Goal: Navigation & Orientation: Find specific page/section

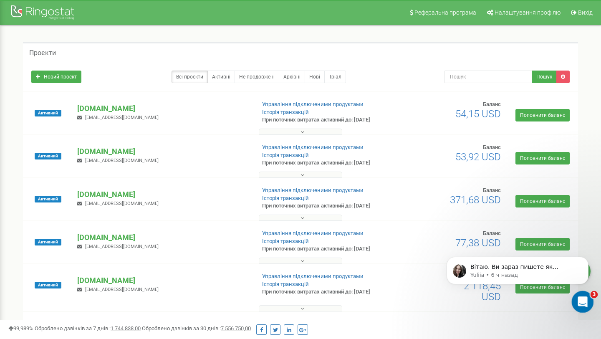
click at [583, 300] on icon "Открыть службу сообщений Intercom" at bounding box center [581, 301] width 14 height 14
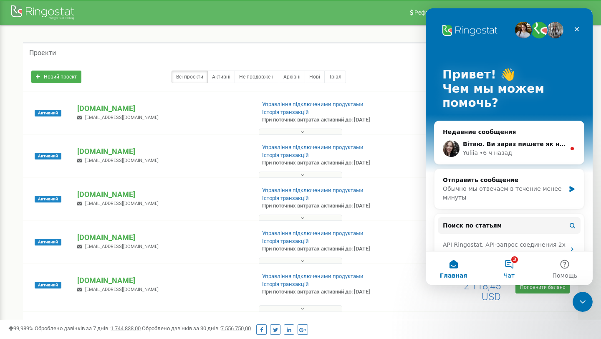
click at [513, 264] on button "3 Чат" at bounding box center [508, 268] width 55 height 33
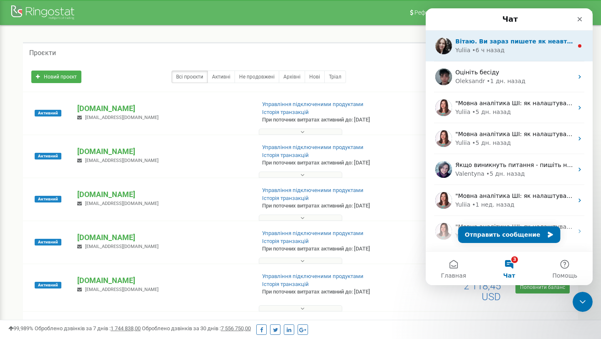
click at [516, 54] on div "Yuliia • 6 ч назад" at bounding box center [514, 50] width 118 height 9
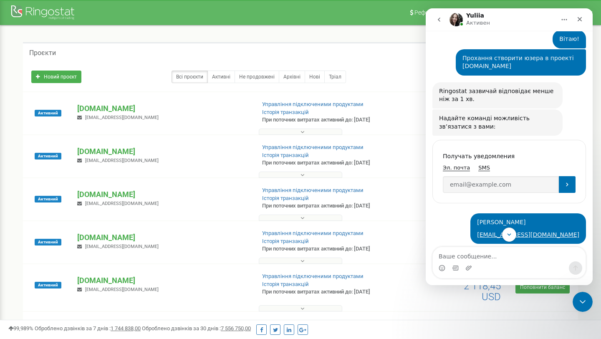
scroll to position [215, 0]
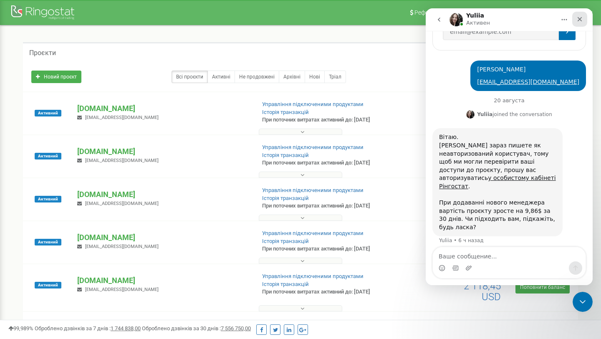
click at [581, 15] on div "Закрыть" at bounding box center [579, 19] width 15 height 15
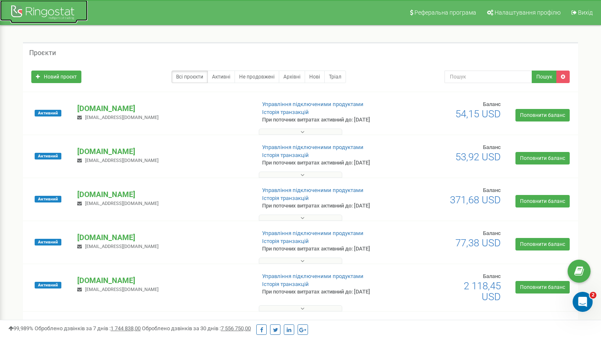
click at [38, 19] on div at bounding box center [43, 13] width 67 height 20
click at [98, 279] on p "[DOMAIN_NAME]" at bounding box center [162, 280] width 171 height 11
click at [115, 278] on p "[DOMAIN_NAME]" at bounding box center [162, 280] width 171 height 11
click at [121, 279] on p "[DOMAIN_NAME]" at bounding box center [162, 280] width 171 height 11
click at [111, 278] on p "[DOMAIN_NAME]" at bounding box center [162, 280] width 171 height 11
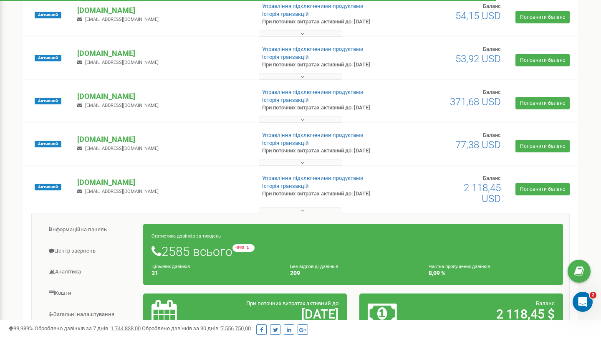
scroll to position [164, 0]
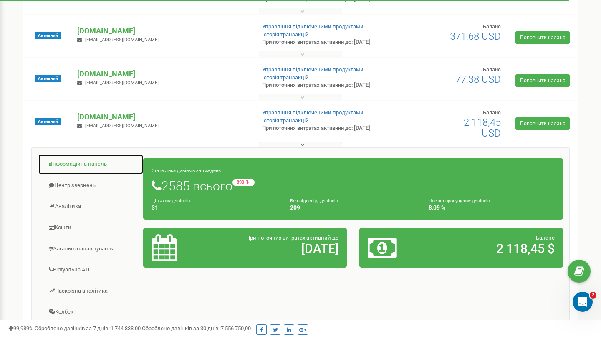
click at [84, 164] on link "Інформаційна панель" at bounding box center [91, 164] width 106 height 20
